Goal: Navigation & Orientation: Find specific page/section

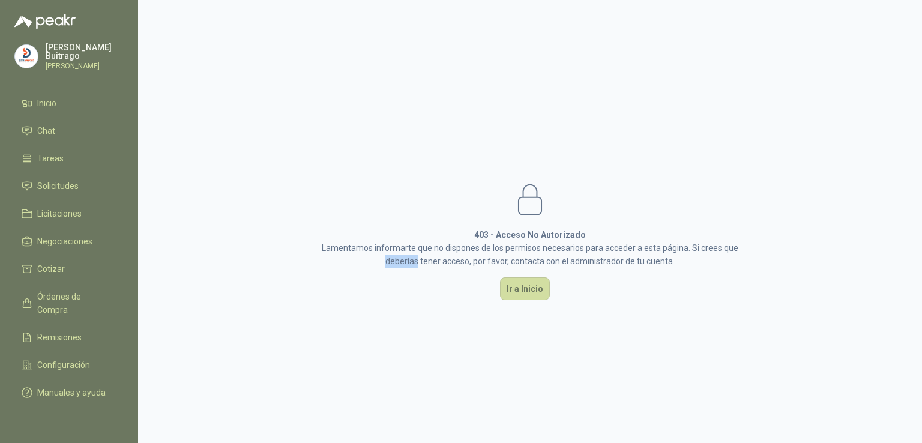
click at [328, 276] on div "403 - Acceso No Autorizado Lamentamos informarte que no dispones de los permiso…" at bounding box center [530, 240] width 448 height 147
click at [43, 101] on span "Inicio" at bounding box center [46, 103] width 19 height 13
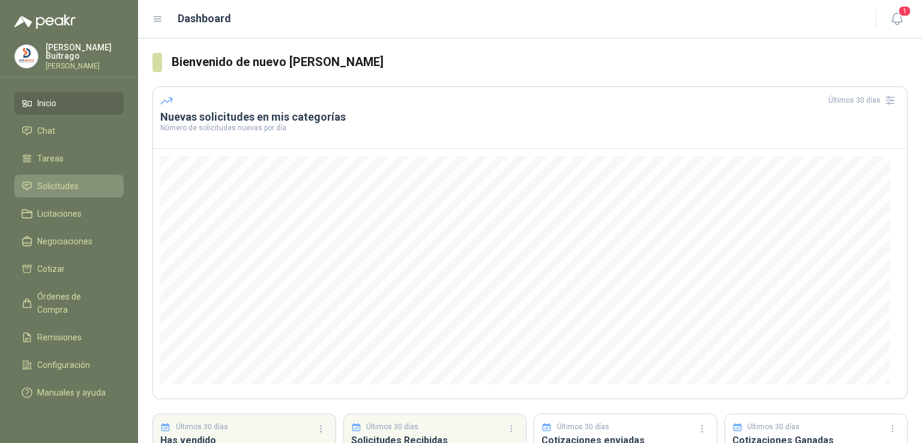
click at [62, 190] on link "Solicitudes" at bounding box center [68, 186] width 109 height 23
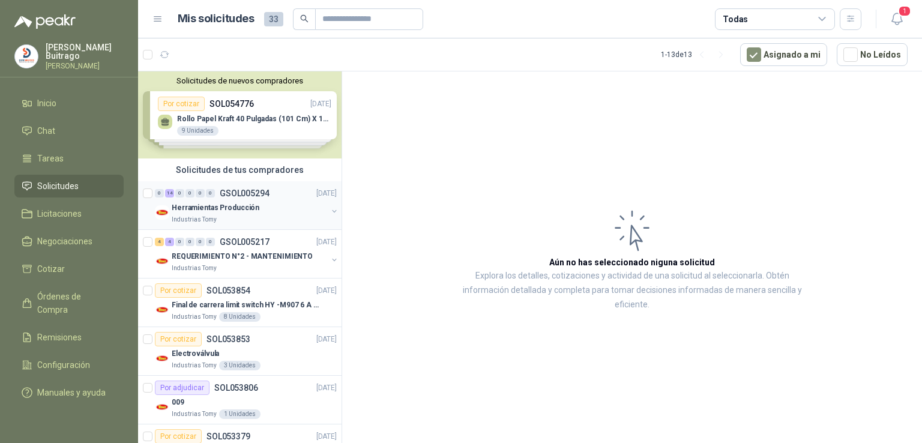
click at [283, 205] on div "Herramientas Producción" at bounding box center [250, 208] width 156 height 14
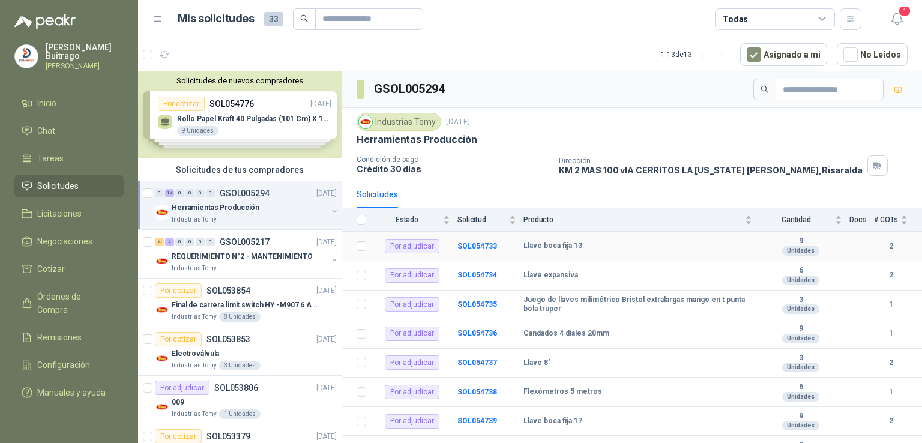
click at [564, 247] on b "Llave boca fija 13" at bounding box center [553, 246] width 59 height 10
click at [478, 244] on b "SOL054733" at bounding box center [478, 246] width 40 height 8
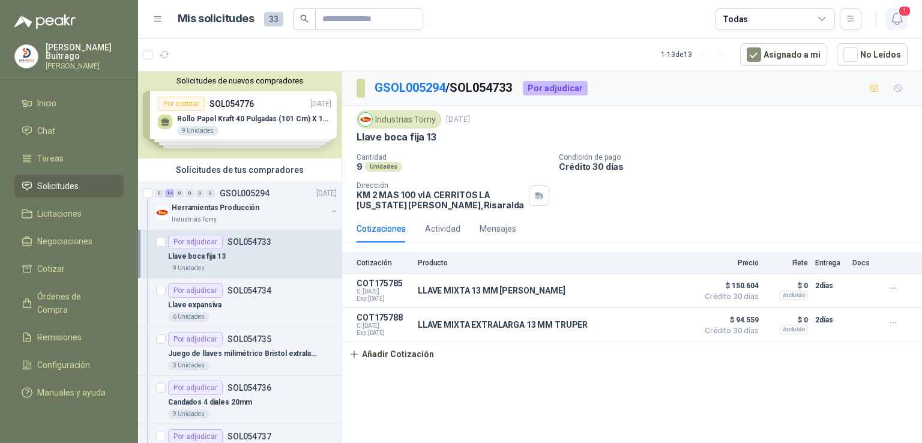
click at [902, 15] on span "1" at bounding box center [904, 10] width 13 height 11
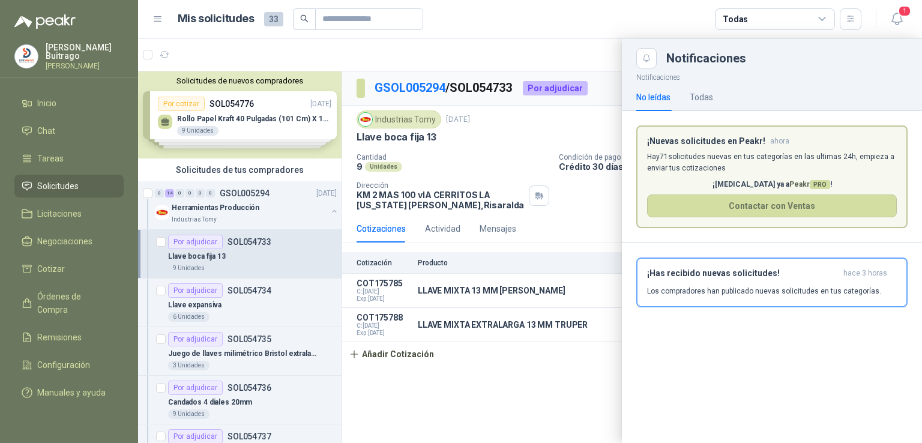
click at [544, 405] on div at bounding box center [530, 240] width 784 height 405
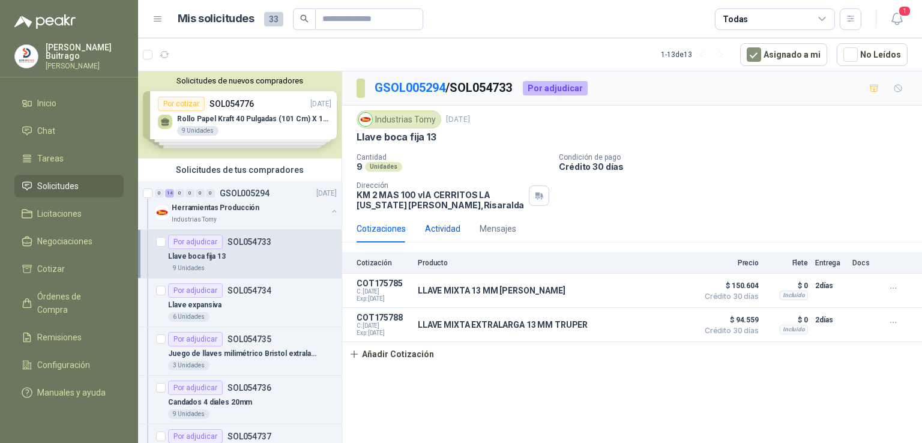
click at [439, 232] on div "Actividad" at bounding box center [442, 228] width 35 height 13
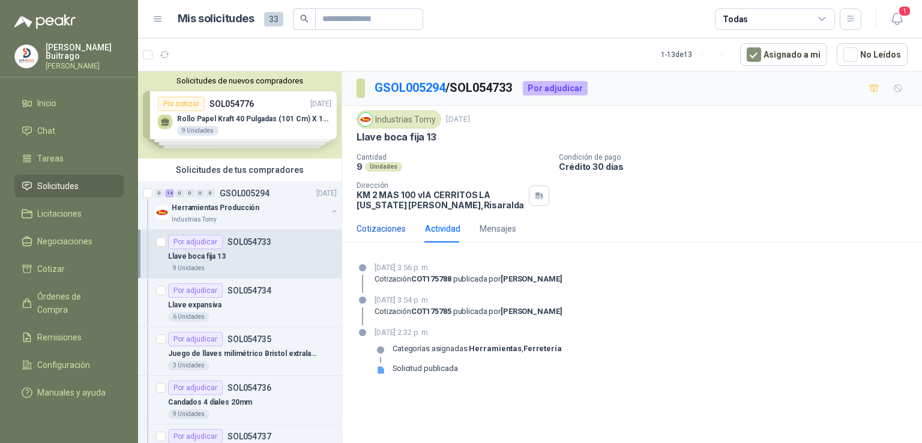
click at [380, 226] on div "Cotizaciones" at bounding box center [381, 228] width 49 height 13
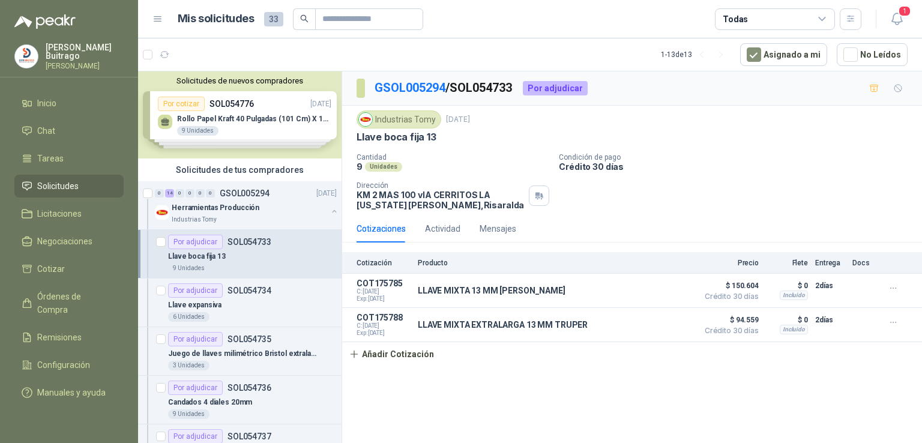
click at [67, 180] on span "Solicitudes" at bounding box center [57, 186] width 41 height 13
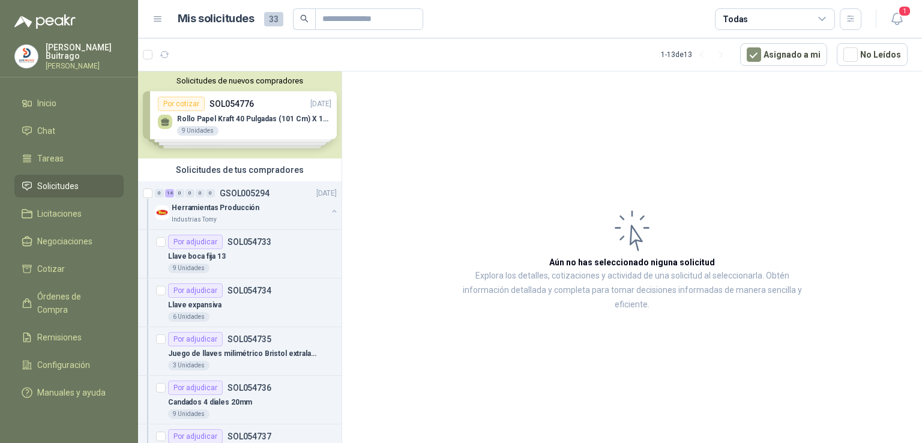
click at [67, 180] on span "Solicitudes" at bounding box center [57, 186] width 41 height 13
click at [50, 212] on span "Licitaciones" at bounding box center [59, 213] width 44 height 13
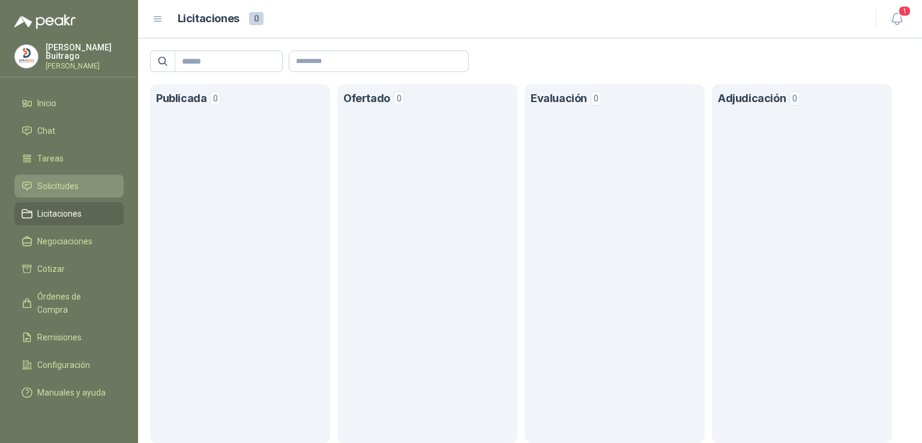
click at [65, 183] on span "Solicitudes" at bounding box center [57, 186] width 41 height 13
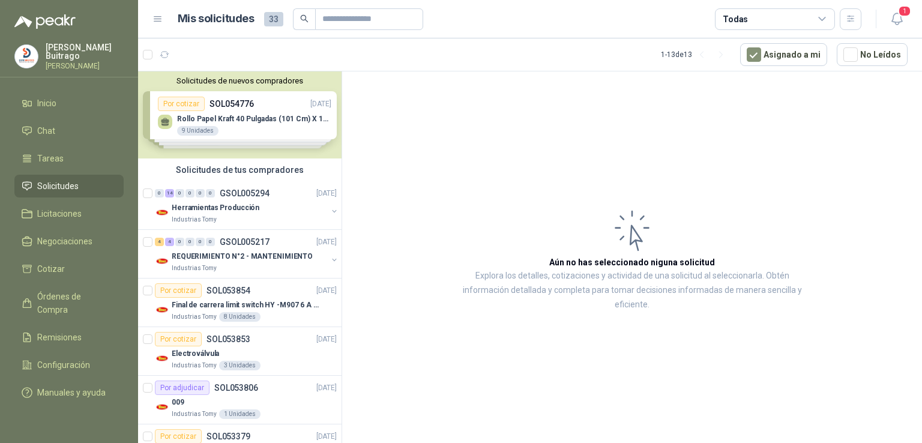
click at [256, 118] on div "Solicitudes de nuevos compradores Por cotizar SOL054776 [DATE] Rollo Papel [PER…" at bounding box center [240, 114] width 204 height 87
